Goal: Information Seeking & Learning: Find specific page/section

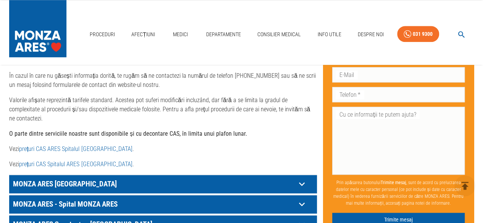
scroll to position [420, 0]
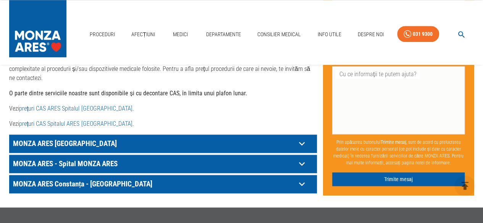
click at [237, 138] on p "MONZA ARES [GEOGRAPHIC_DATA]" at bounding box center [153, 144] width 285 height 12
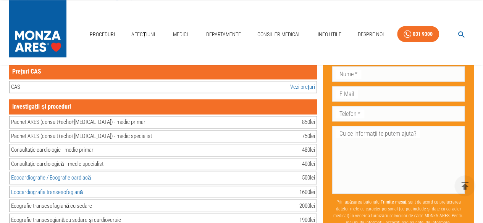
scroll to position [458, 0]
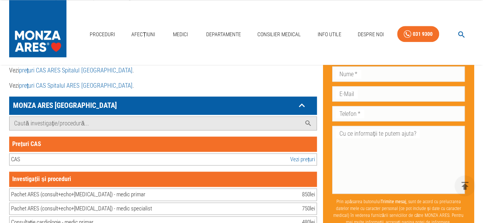
click at [34, 154] on div "CAS Vezi prețuri" at bounding box center [163, 160] width 308 height 13
click at [60, 117] on input "Caută investigație/procedură..." at bounding box center [156, 123] width 292 height 13
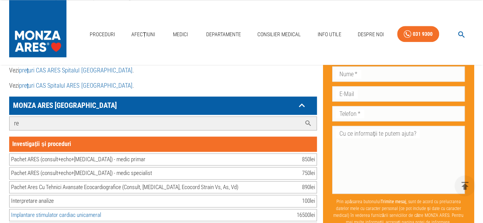
type input "r"
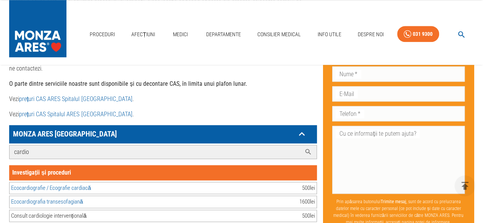
scroll to position [420, 0]
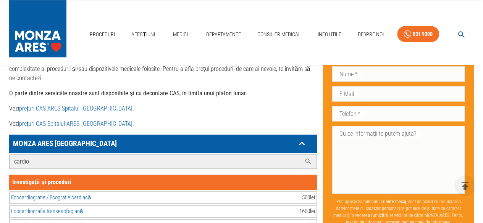
click at [38, 155] on input "cardio" at bounding box center [156, 161] width 292 height 13
paste input "Recuperare"
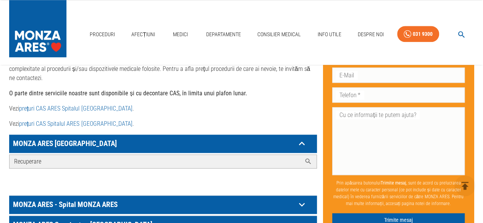
type input "Recuperare"
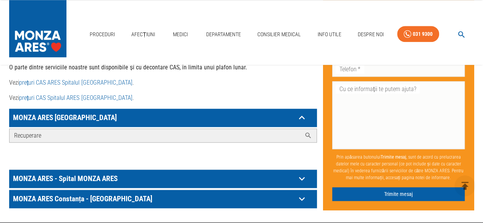
scroll to position [458, 0]
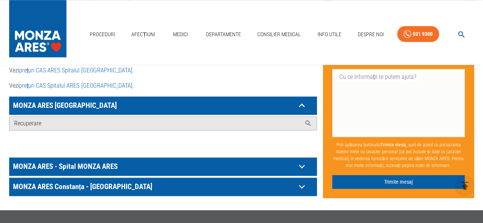
click at [82, 161] on p "MONZA ARES - Spital MONZA ARES" at bounding box center [153, 167] width 285 height 12
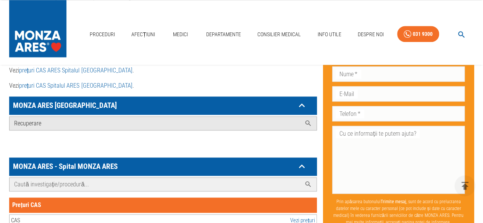
click at [62, 178] on input "Caută investigație/procedură..." at bounding box center [156, 184] width 292 height 13
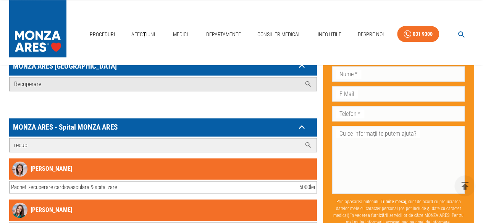
scroll to position [496, 0]
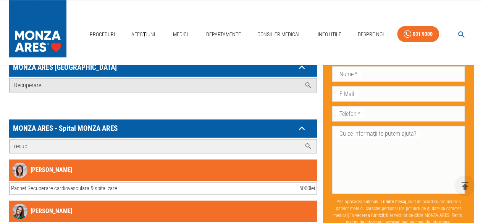
type input "recup"
click at [82, 184] on div "Pachet Recuperare cardiovasculara & spitalizare" at bounding box center [64, 188] width 106 height 9
click at [189, 183] on div "Pachet Recuperare cardiovasculara & spitalizare 5000 lei" at bounding box center [163, 189] width 308 height 13
click at [72, 184] on div "Pachet Recuperare cardiovasculara & spitalizare" at bounding box center [64, 188] width 106 height 9
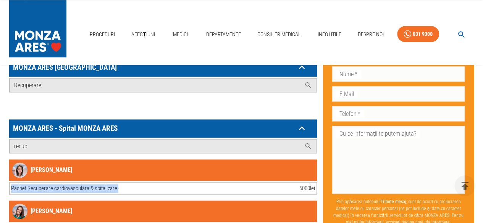
click at [72, 184] on div "Pachet Recuperare cardiovasculara & spitalizare" at bounding box center [64, 188] width 106 height 9
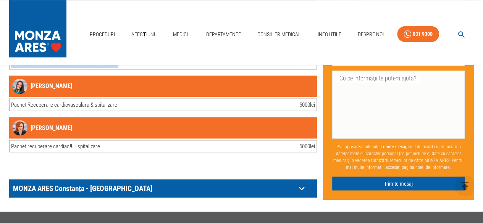
scroll to position [573, 0]
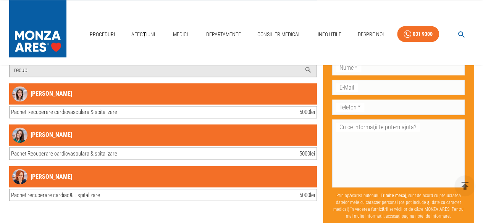
click at [312, 108] on div "5000 lei" at bounding box center [307, 112] width 16 height 9
click at [305, 108] on div "5000 lei" at bounding box center [307, 112] width 16 height 9
click at [215, 106] on div "Pachet Recuperare cardiovasculara & spitalizare 5000 lei" at bounding box center [163, 112] width 308 height 13
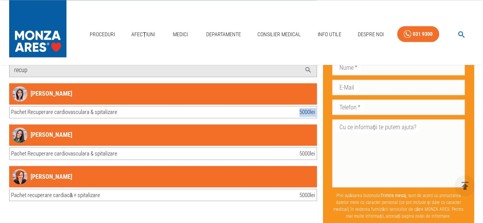
click at [215, 106] on div "Pachet Recuperare cardiovasculara & spitalizare 5000 lei" at bounding box center [163, 112] width 308 height 13
click at [54, 86] on link "[PERSON_NAME]" at bounding box center [42, 93] width 60 height 15
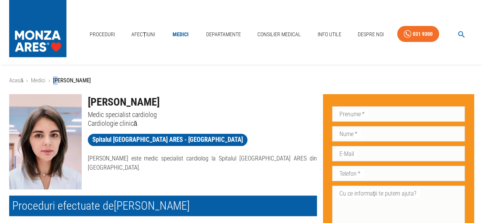
scroll to position [38, 0]
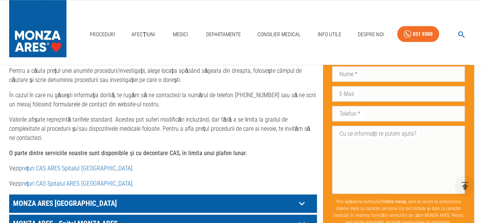
scroll to position [436, 0]
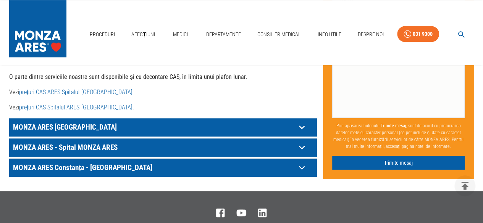
click at [123, 121] on p "MONZA ARES [GEOGRAPHIC_DATA]" at bounding box center [153, 127] width 285 height 12
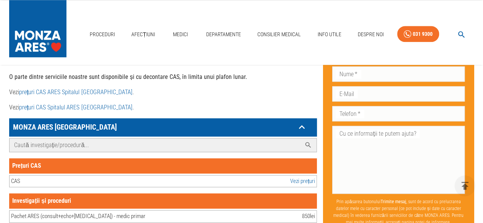
click at [70, 139] on input "Caută investigație/procedură..." at bounding box center [156, 145] width 292 height 13
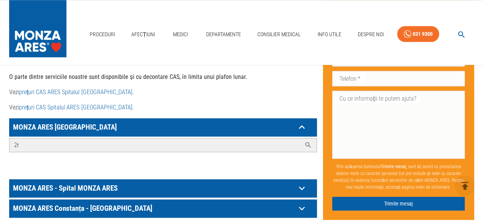
type input "2"
type input "recup"
